Goal: Task Accomplishment & Management: Use online tool/utility

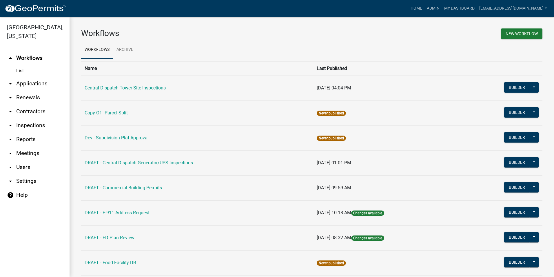
click at [10, 163] on icon "arrow_drop_down" at bounding box center [10, 166] width 7 height 7
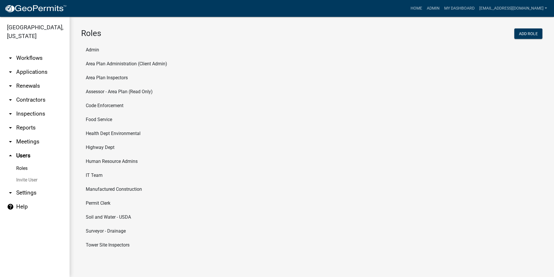
click at [11, 54] on icon "arrow_drop_down" at bounding box center [10, 57] width 7 height 7
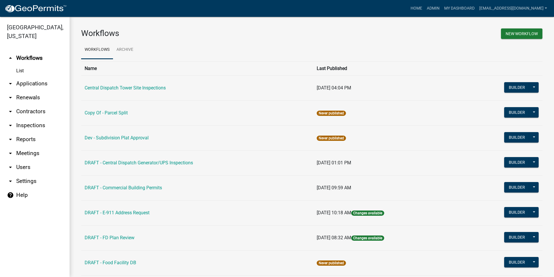
click at [8, 80] on icon "arrow_drop_down" at bounding box center [10, 83] width 7 height 7
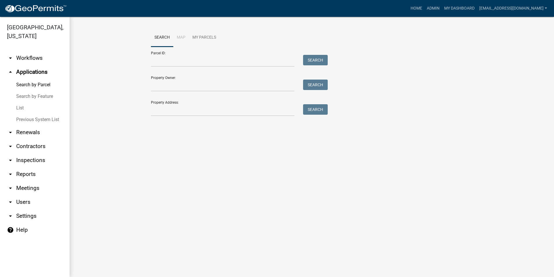
click at [9, 143] on icon "arrow_drop_down" at bounding box center [10, 146] width 7 height 7
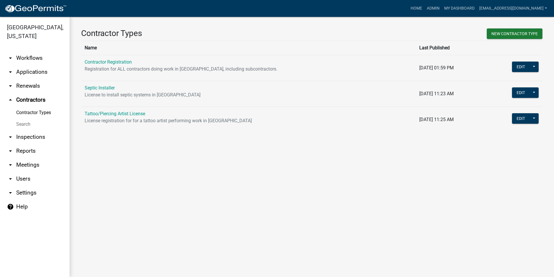
click at [9, 189] on icon "arrow_drop_down" at bounding box center [10, 192] width 7 height 7
select select "IN"
select select "Eastern Standard Time"
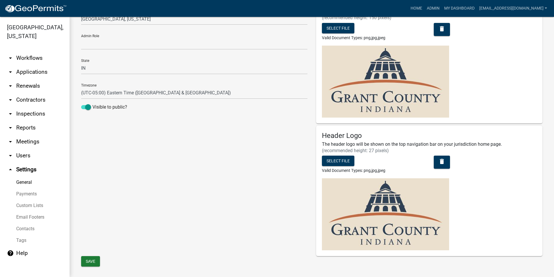
scroll to position [43, 0]
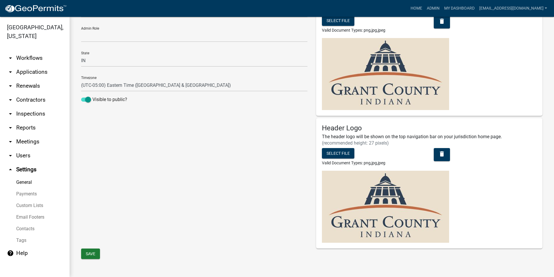
click at [20, 148] on link "arrow_drop_down Users" at bounding box center [35, 155] width 70 height 14
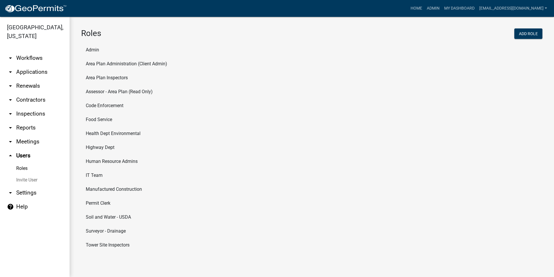
click at [91, 201] on li "Permit Clerk" at bounding box center [311, 203] width 461 height 14
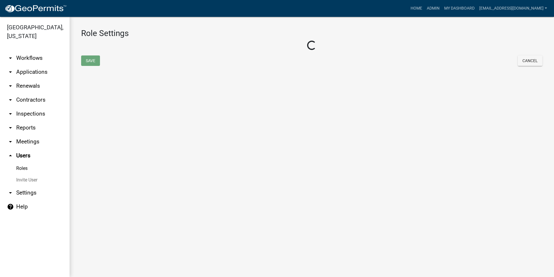
select select "5: purple"
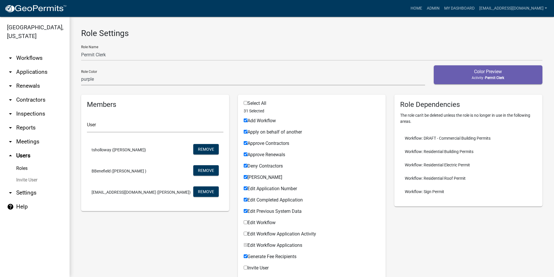
click at [12, 68] on icon "arrow_drop_down" at bounding box center [10, 71] width 7 height 7
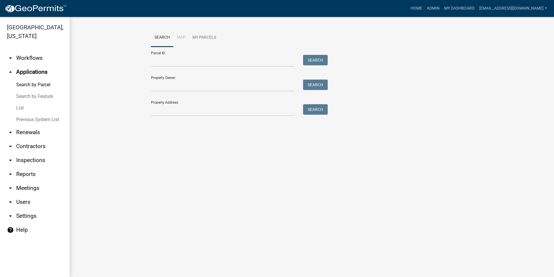
click at [10, 54] on icon "arrow_drop_down" at bounding box center [10, 57] width 7 height 7
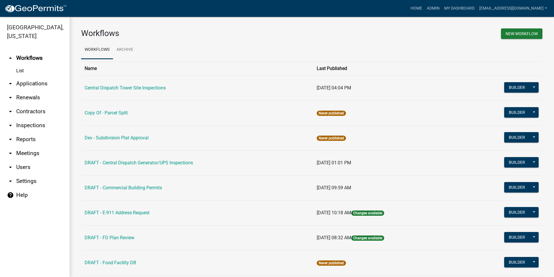
click at [14, 77] on link "arrow_drop_down Applications" at bounding box center [35, 84] width 70 height 14
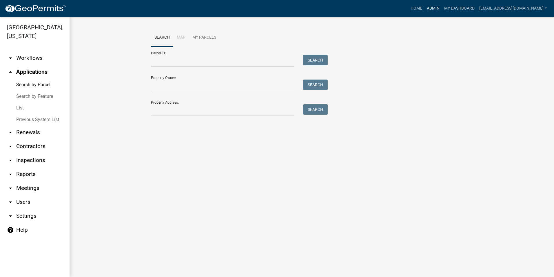
click at [434, 8] on link "Admin" at bounding box center [433, 8] width 17 height 11
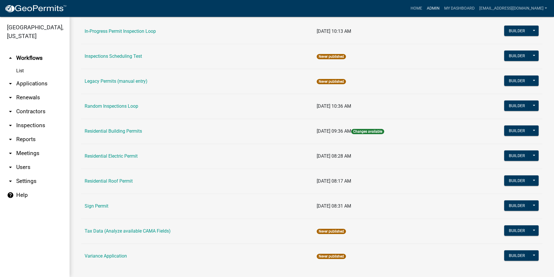
scroll to position [488, 0]
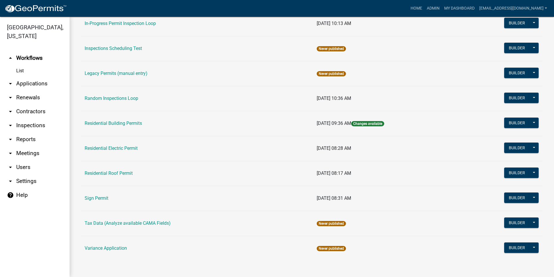
click at [99, 199] on link "Sign Permit" at bounding box center [97, 198] width 24 height 6
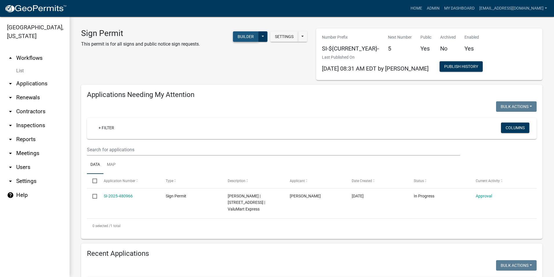
click at [250, 36] on button "Builder" at bounding box center [246, 36] width 26 height 10
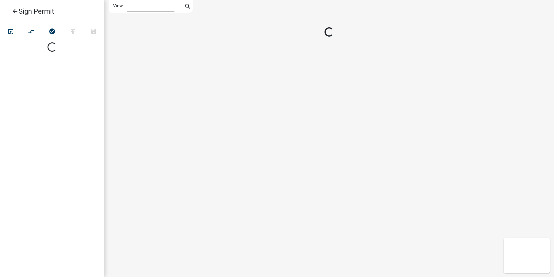
select select "1"
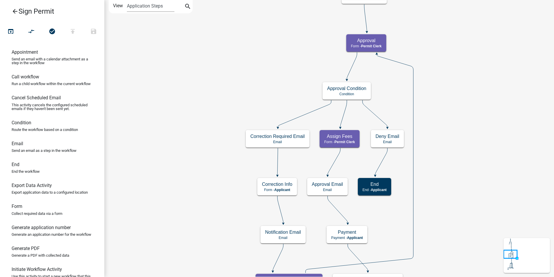
click at [17, 13] on icon "arrow_back" at bounding box center [15, 12] width 7 height 8
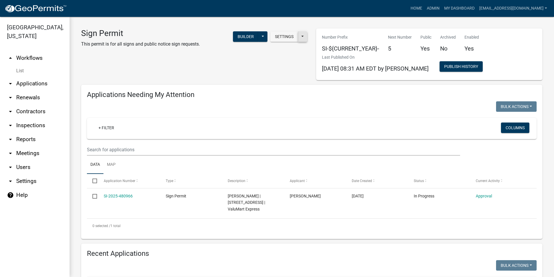
click at [301, 35] on button at bounding box center [302, 36] width 9 height 10
click at [258, 61] on div "Sign Permit This permit is for all signs and public notice sign requests. Setti…" at bounding box center [194, 54] width 235 height 52
click at [431, 9] on link "Admin" at bounding box center [433, 8] width 17 height 11
